Goal: Information Seeking & Learning: Learn about a topic

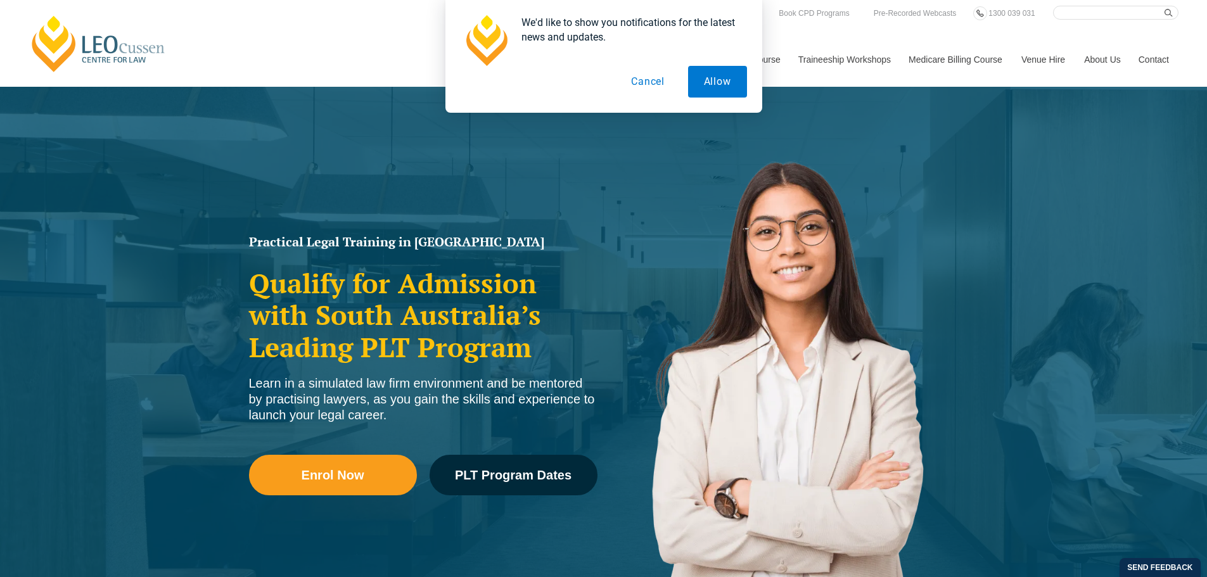
click at [639, 83] on button "Cancel" at bounding box center [647, 82] width 65 height 32
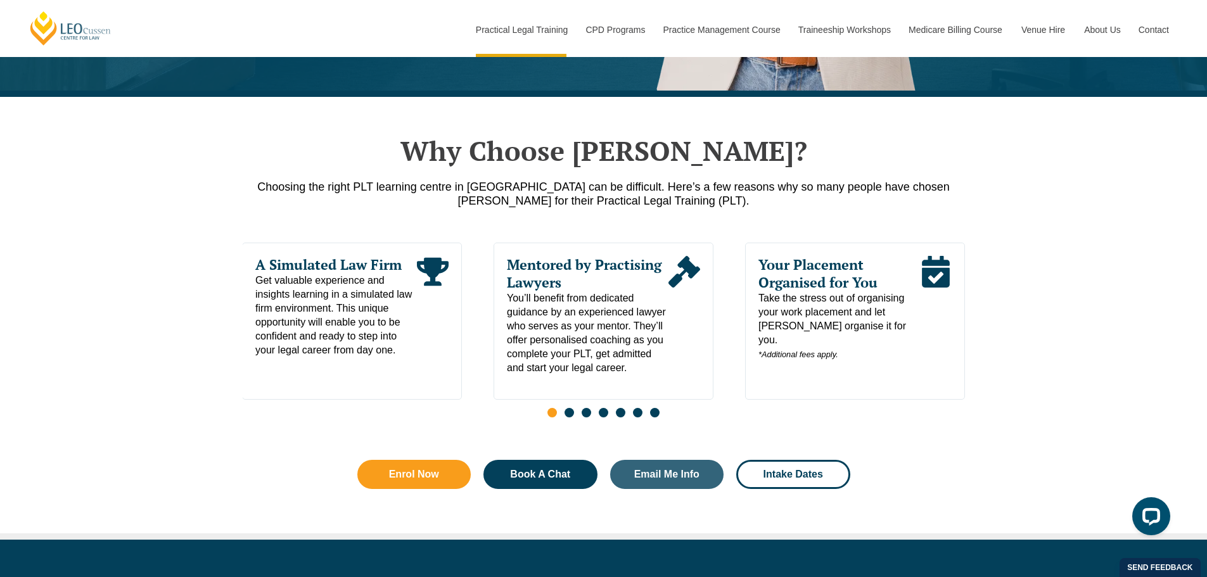
scroll to position [570, 0]
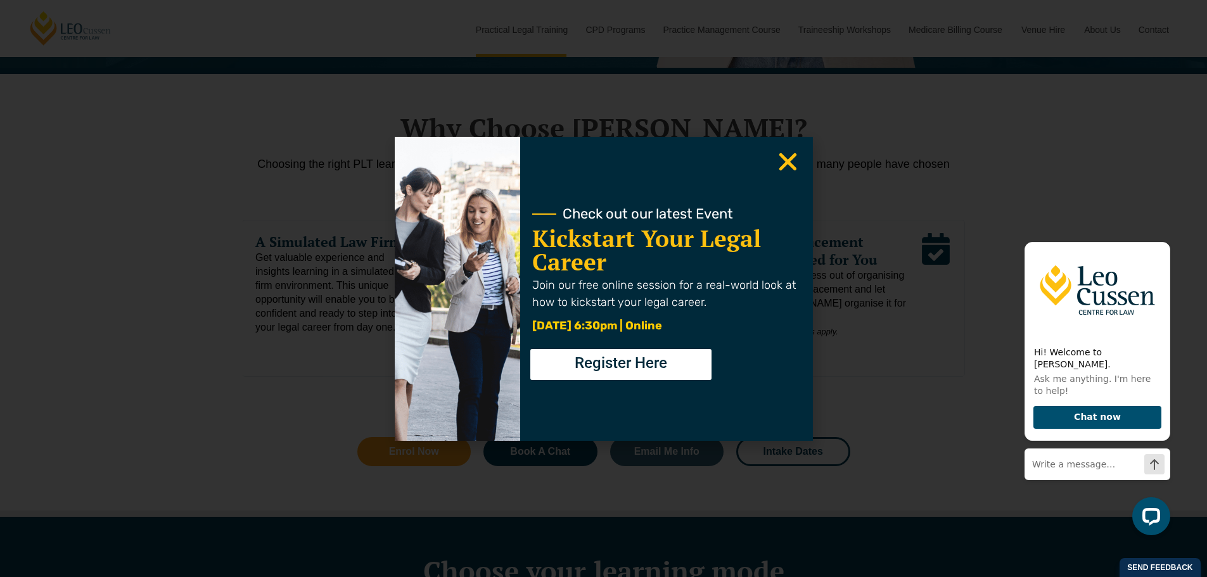
click at [783, 160] on icon "Close" at bounding box center [788, 162] width 25 height 25
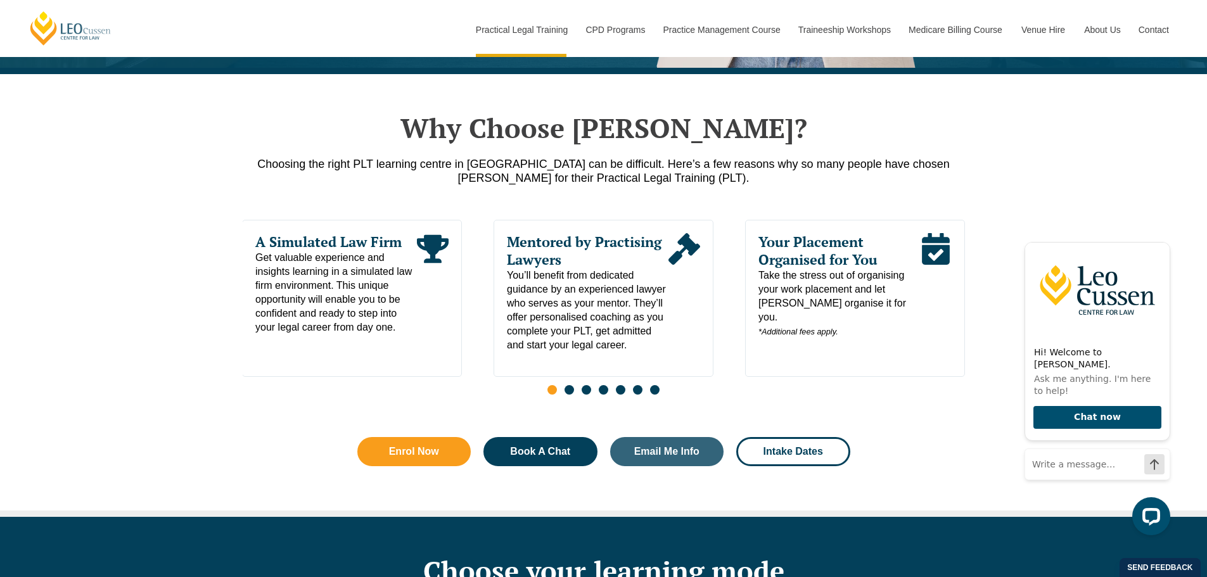
drag, startPoint x: 731, startPoint y: 463, endPoint x: 722, endPoint y: 466, distance: 9.2
drag, startPoint x: 722, startPoint y: 466, endPoint x: 998, endPoint y: 197, distance: 384.5
click at [998, 197] on div "Why Choose Leo Cussen? Choosing the right PLT learning centre in South Australi…" at bounding box center [603, 295] width 1207 height 442
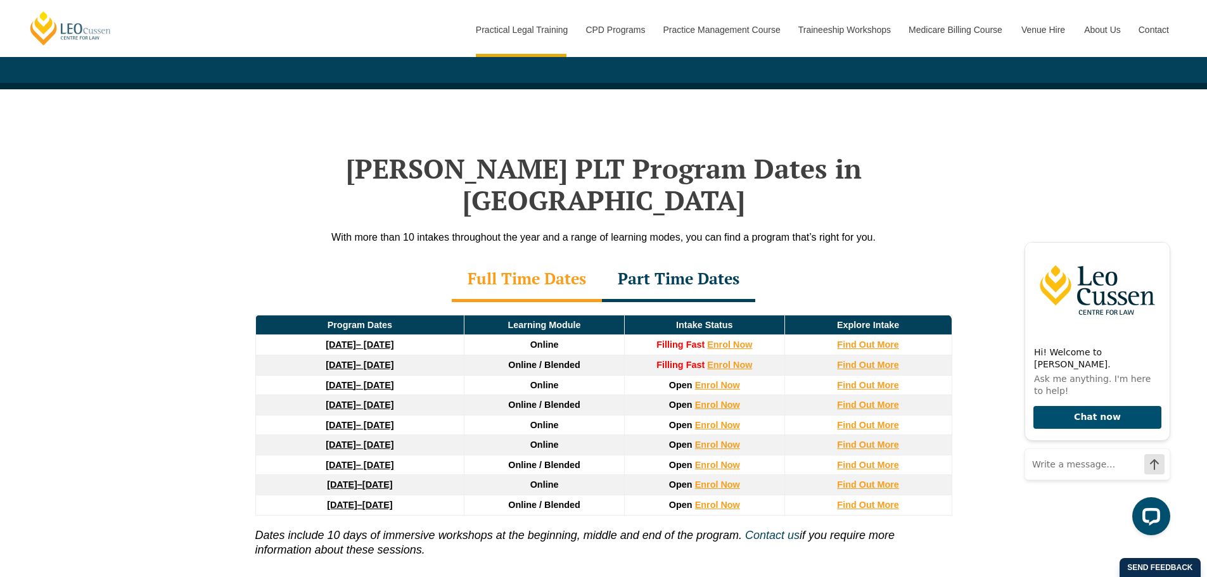
scroll to position [1584, 0]
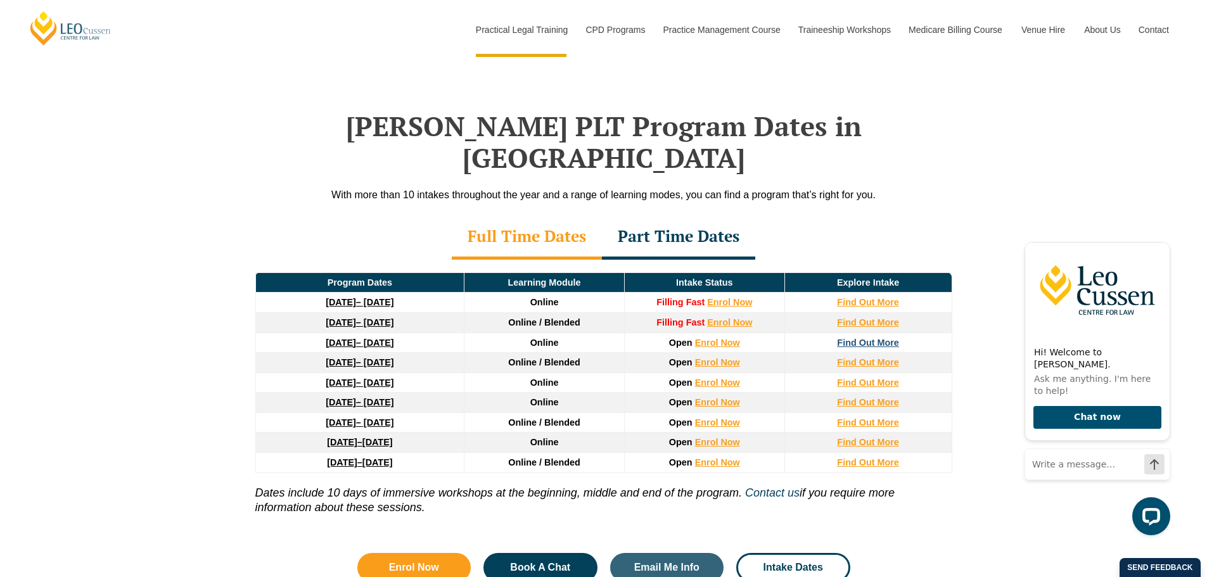
click at [897, 338] on strong "Find Out More" at bounding box center [868, 343] width 62 height 10
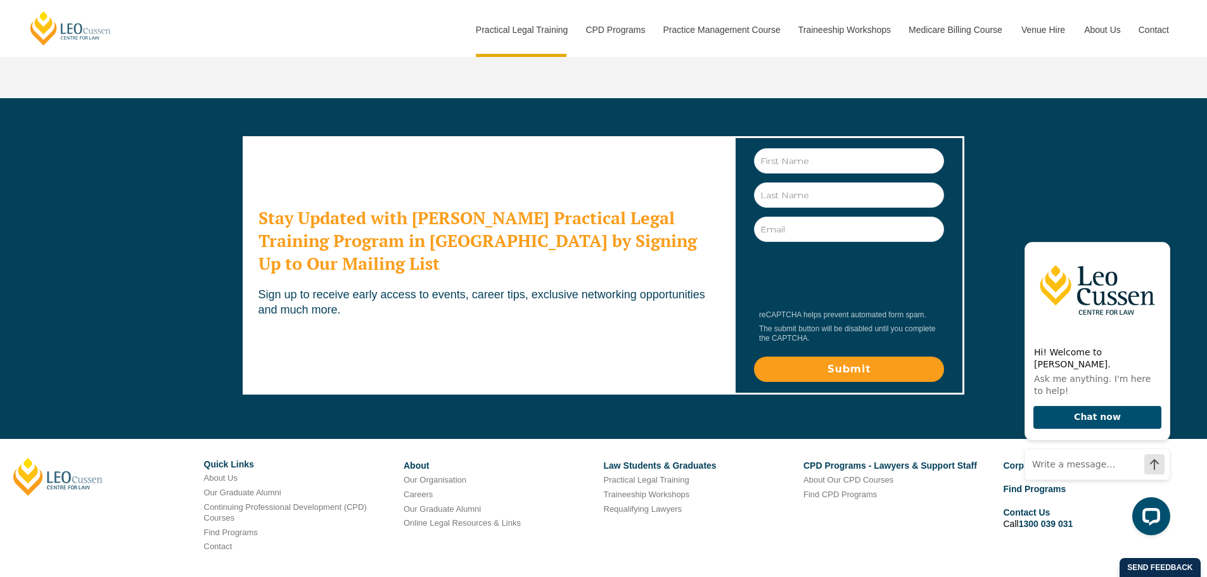
scroll to position [6880, 0]
